Goal: Check status: Check status

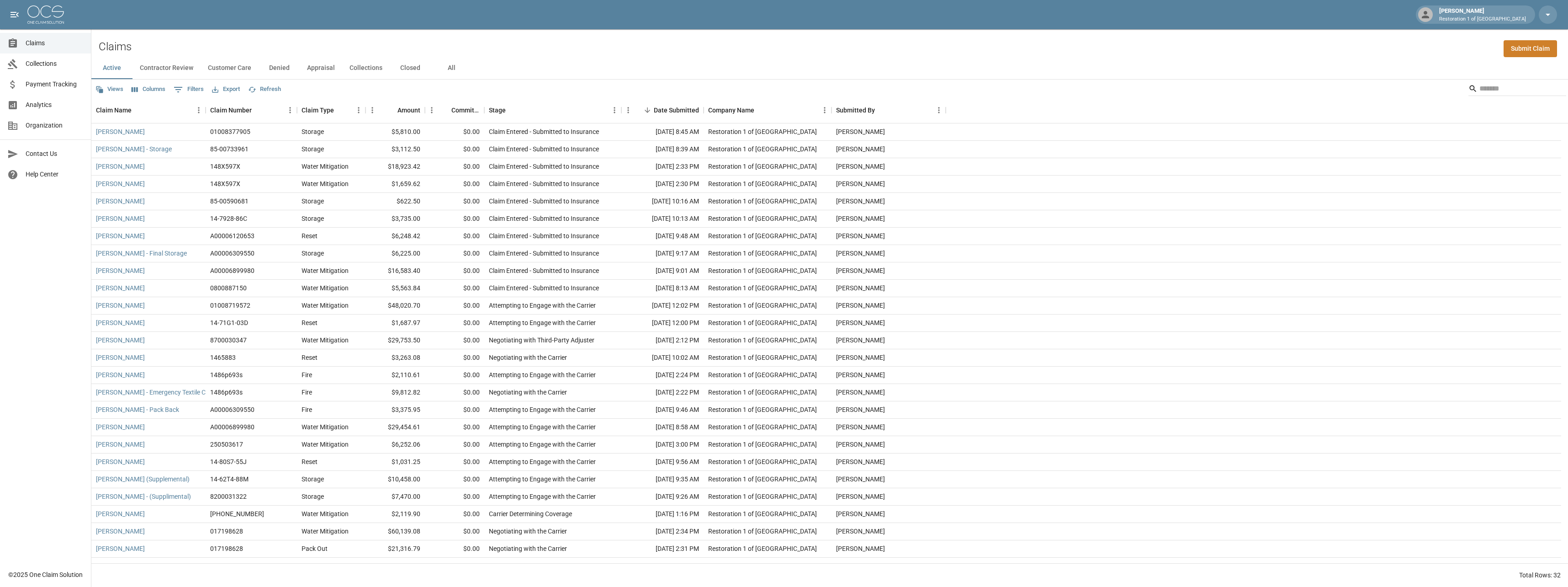
click at [238, 65] on button "Customer Care" at bounding box center [229, 68] width 58 height 22
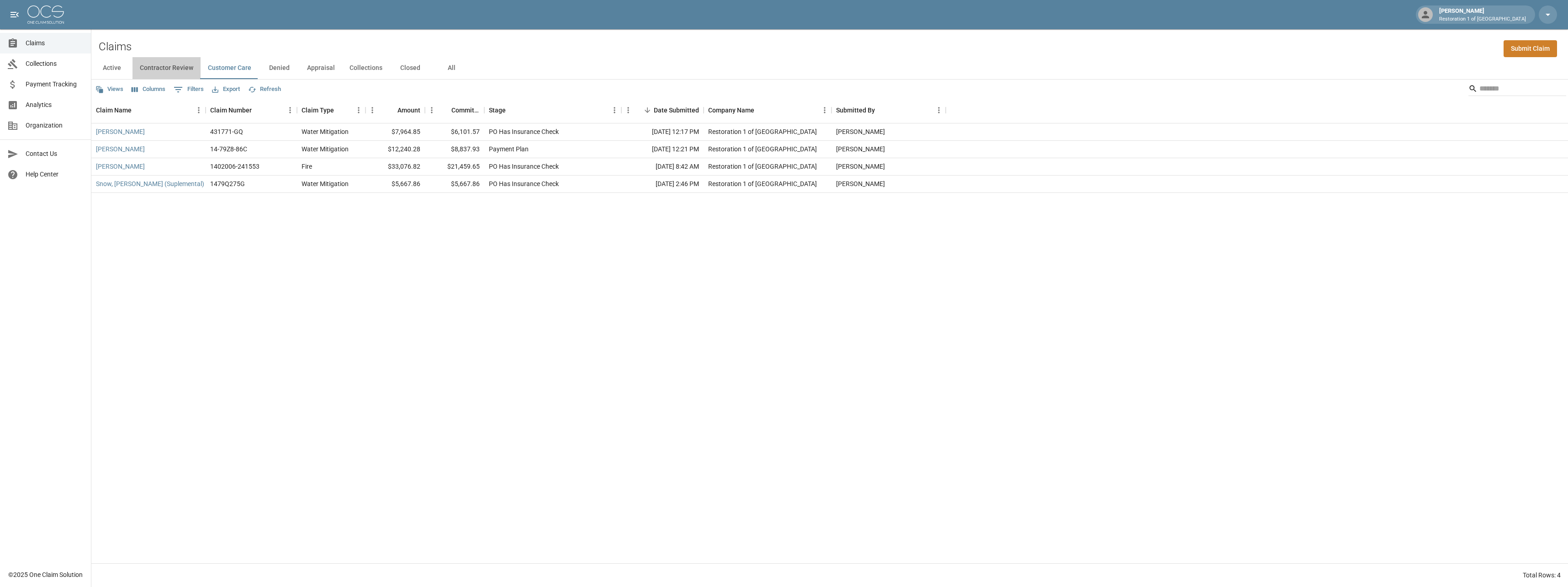
click at [177, 67] on button "Contractor Review" at bounding box center [167, 68] width 68 height 22
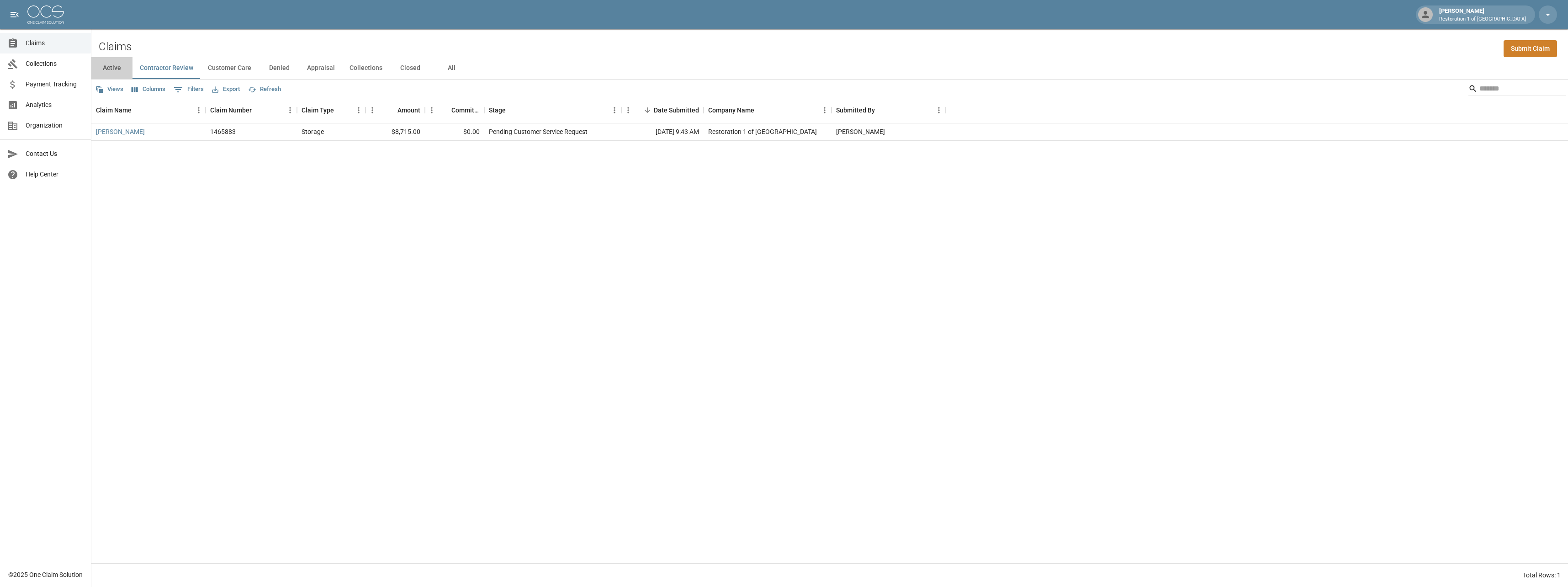
click at [111, 65] on button "Active" at bounding box center [112, 68] width 41 height 22
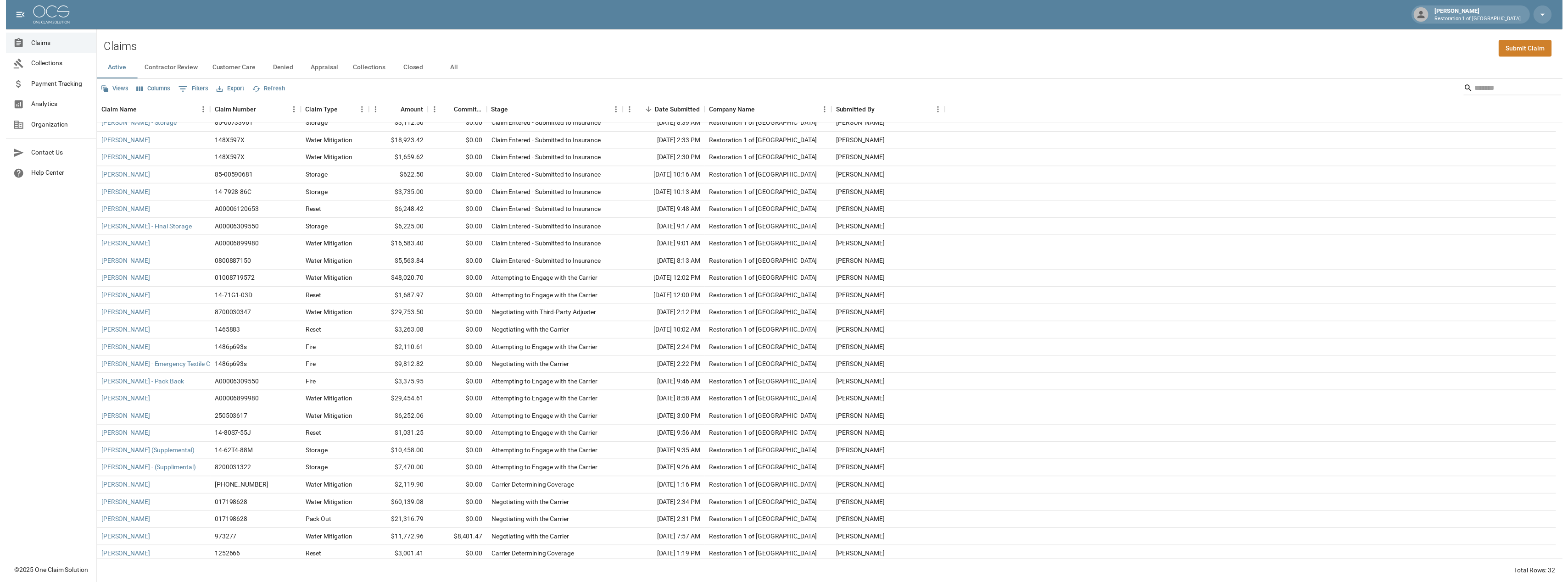
scroll to position [117, 0]
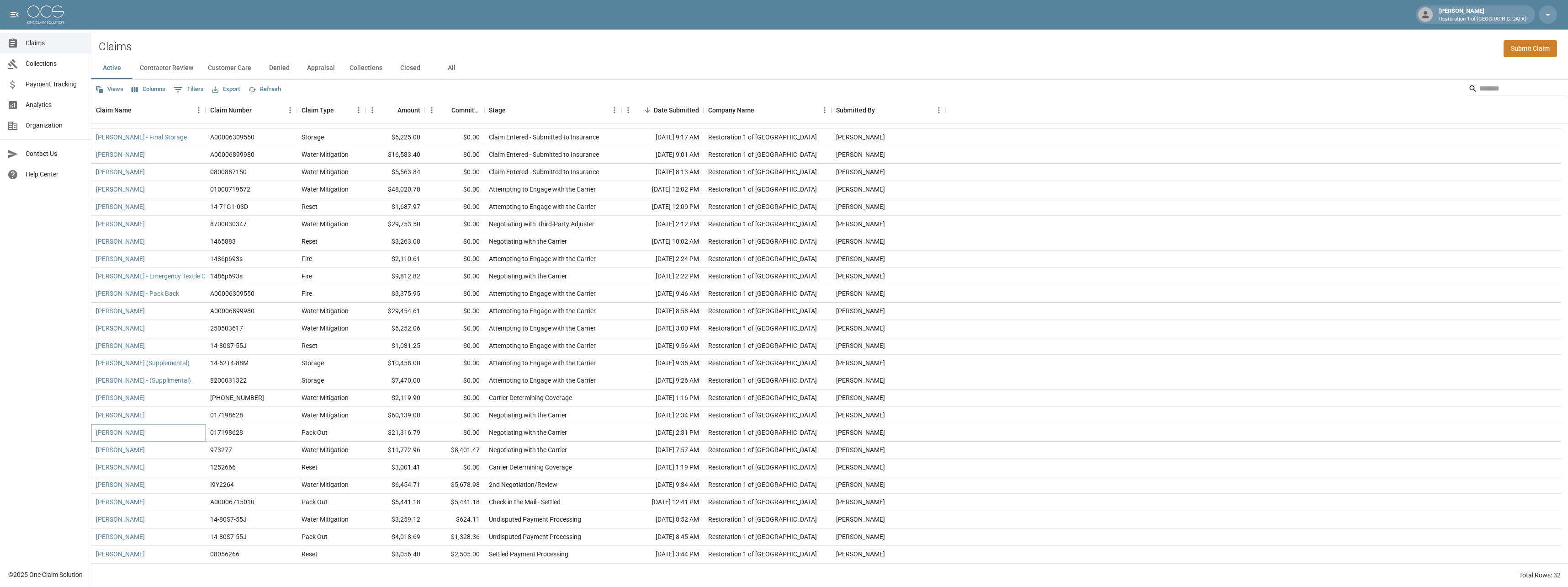
click at [114, 432] on link "Herb Stockman" at bounding box center [121, 432] width 49 height 9
